Goal: Obtain resource: Download file/media

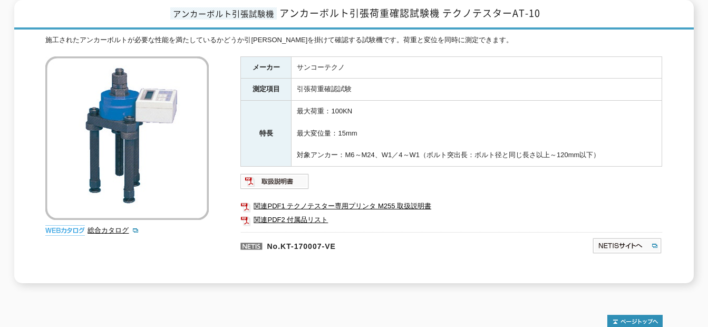
scroll to position [158, 0]
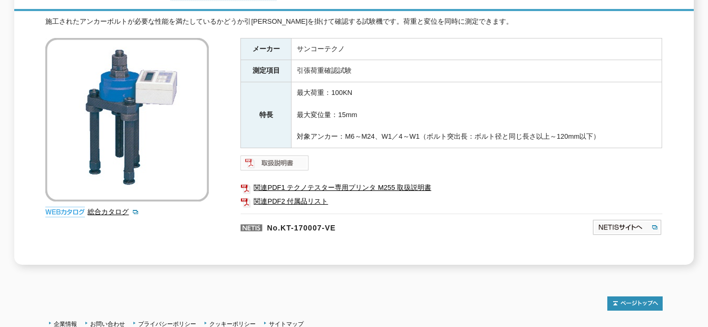
click at [261, 156] on img at bounding box center [274, 163] width 69 height 17
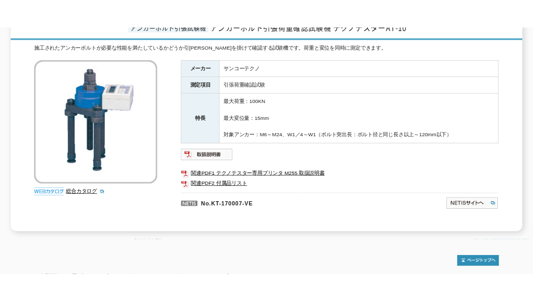
scroll to position [134, 0]
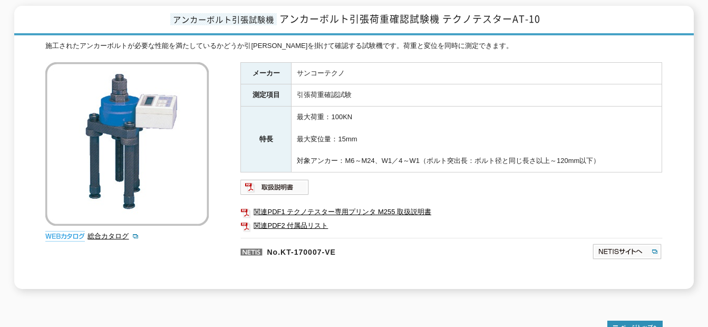
click at [350, 250] on p "No.KT-170007-VE" at bounding box center [365, 250] width 250 height 25
click at [301, 205] on link "関連PDF1 テクノテスター専用プリンタ M255 取扱説明書" at bounding box center [451, 212] width 422 height 14
click at [279, 179] on img at bounding box center [274, 187] width 69 height 17
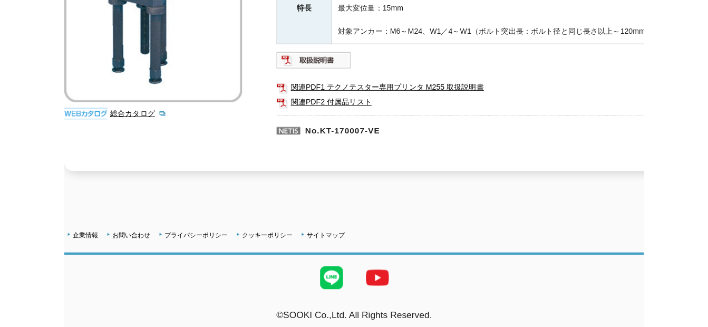
scroll to position [239, 0]
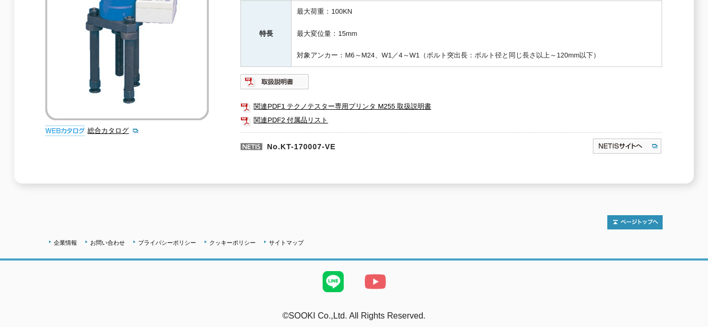
click at [375, 276] on img at bounding box center [375, 282] width 42 height 42
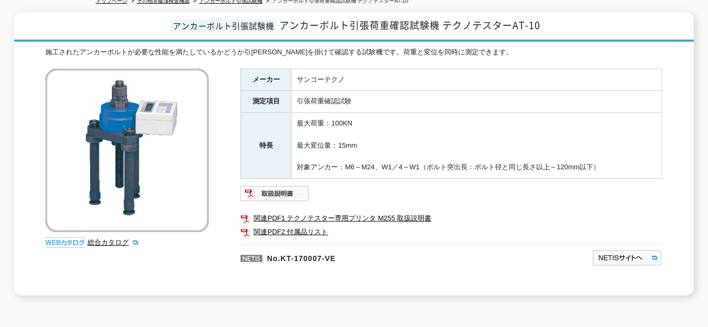
scroll to position [187, 0]
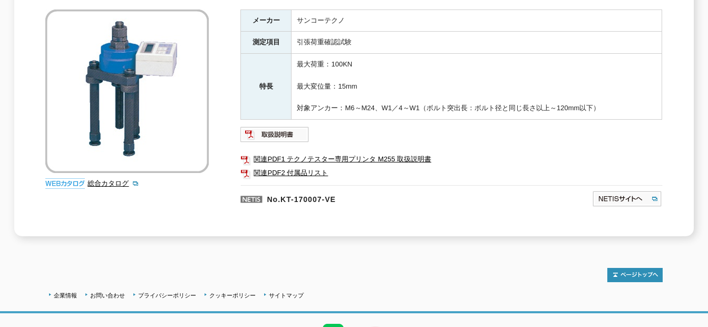
click at [74, 178] on img at bounding box center [65, 183] width 40 height 11
click at [105, 179] on link "総合カタログ" at bounding box center [114, 183] width 52 height 8
